Goal: Information Seeking & Learning: Learn about a topic

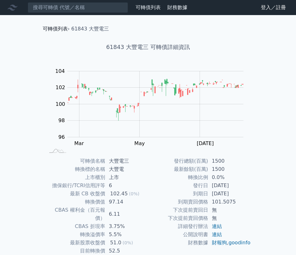
click at [56, 29] on link "可轉債列表" at bounding box center [55, 29] width 25 height 6
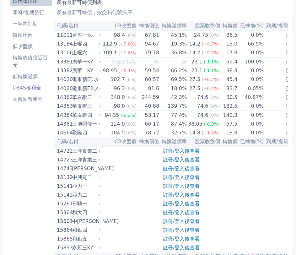
scroll to position [2440, 0]
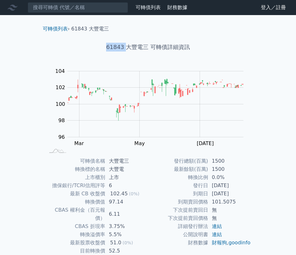
drag, startPoint x: 121, startPoint y: 48, endPoint x: 125, endPoint y: 49, distance: 3.5
click at [125, 49] on h1 "61843 大豐電三 可轉債詳細資訊" at bounding box center [148, 47] width 221 height 9
click at [39, 198] on div "可轉債名稱 大豐電三 轉換標的名稱 大豐電 上市櫃別 上市 擔保銀行/TCRI信用評等 6 最新 CB 收盤價 102.45 (0%) 轉換價值 97.14 …" at bounding box center [148, 214] width 221 height 114
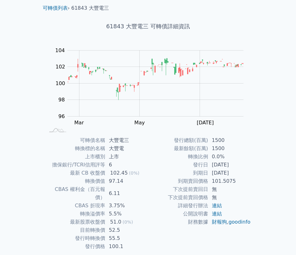
scroll to position [31, 0]
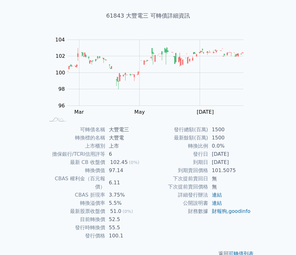
click at [86, 164] on td "最新 CB 收盤價" at bounding box center [75, 162] width 60 height 8
